Goal: Check status: Check status

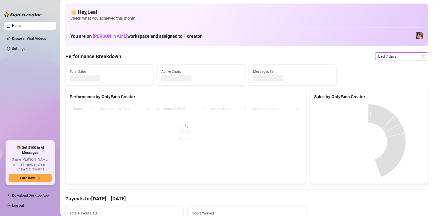
click at [423, 55] on icon "calendar" at bounding box center [424, 56] width 3 height 3
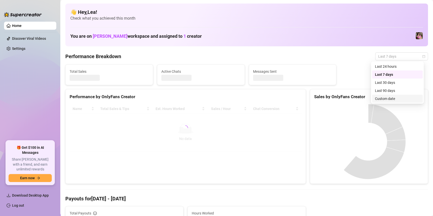
click at [398, 98] on div "Custom date" at bounding box center [397, 99] width 45 height 6
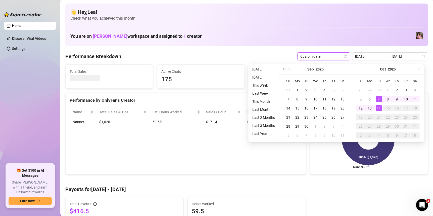
type input "[DATE]"
click at [379, 106] on div "14" at bounding box center [379, 108] width 6 height 6
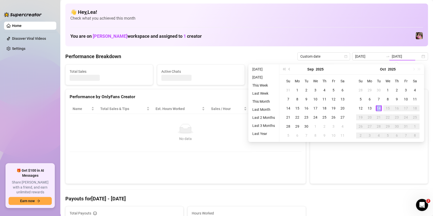
type input "[DATE]"
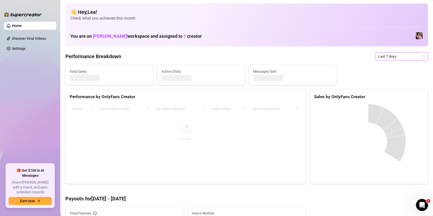
click at [423, 56] on icon "calendar" at bounding box center [424, 56] width 3 height 3
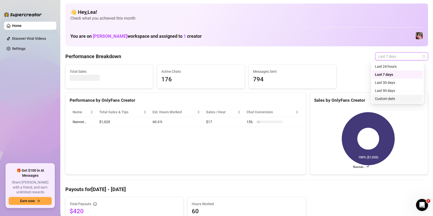
click at [389, 100] on div "Custom date" at bounding box center [397, 99] width 45 height 6
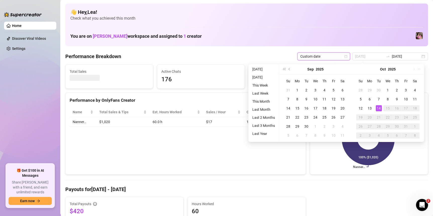
click at [377, 105] on div "14" at bounding box center [379, 108] width 6 height 6
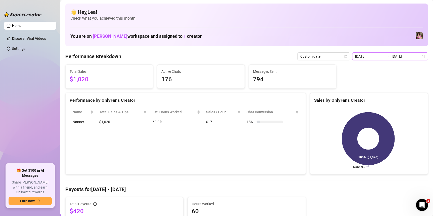
click at [420, 57] on div "2025-10-07 2025-10-14" at bounding box center [390, 56] width 76 height 8
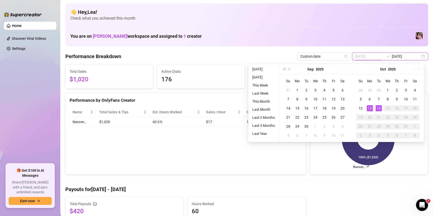
type input "[DATE]"
click at [382, 108] on td "14" at bounding box center [379, 108] width 9 height 9
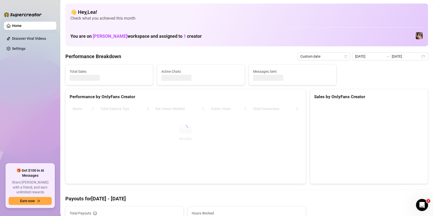
type input "[DATE]"
